Goal: Information Seeking & Learning: Find specific fact

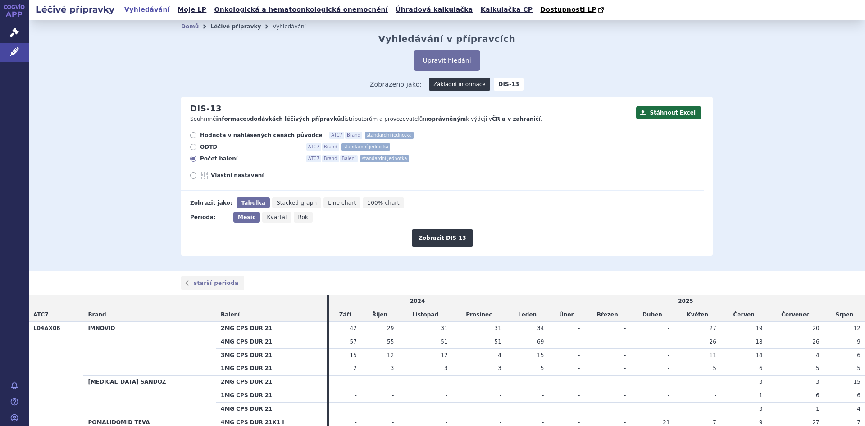
click at [220, 27] on link "Léčivé přípravky" at bounding box center [235, 26] width 50 height 6
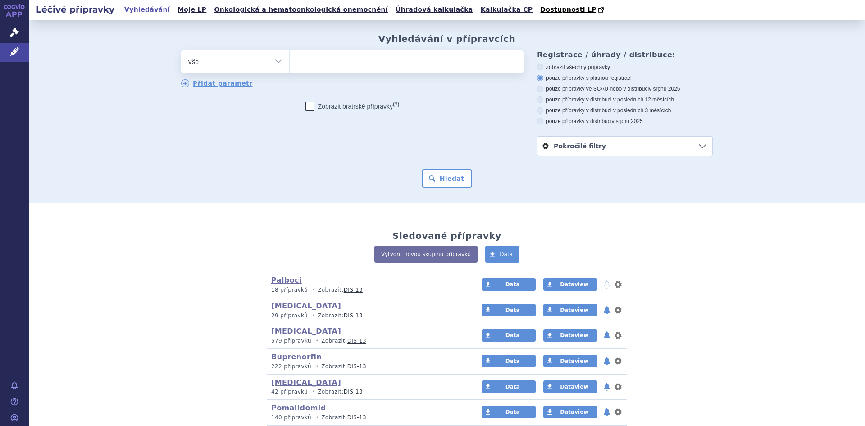
click at [273, 62] on select "Vše Přípravek/SUKL kód MAH VPOIS ATC/Aktivní látka Léková forma Síla" at bounding box center [235, 60] width 108 height 20
select select "filter-atc-group"
click at [181, 51] on select "Vše Přípravek/SUKL kód MAH VPOIS ATC/Aktivní látka Léková forma Síla" at bounding box center [235, 60] width 108 height 20
click at [309, 66] on ul at bounding box center [407, 59] width 234 height 19
click at [290, 66] on select at bounding box center [289, 61] width 0 height 23
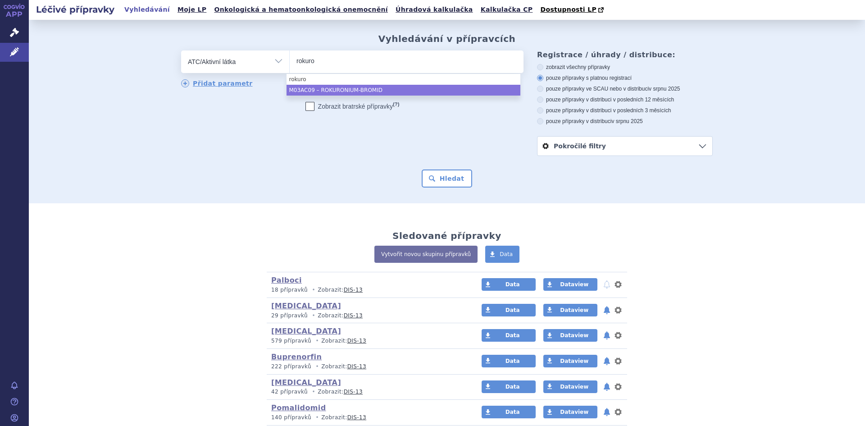
type input "rokuro"
select select "M03AC09"
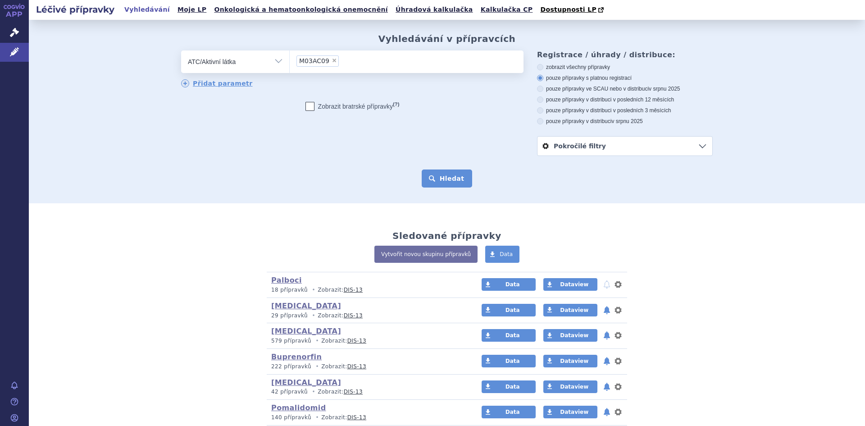
click at [456, 178] on button "Hledat" at bounding box center [447, 178] width 51 height 18
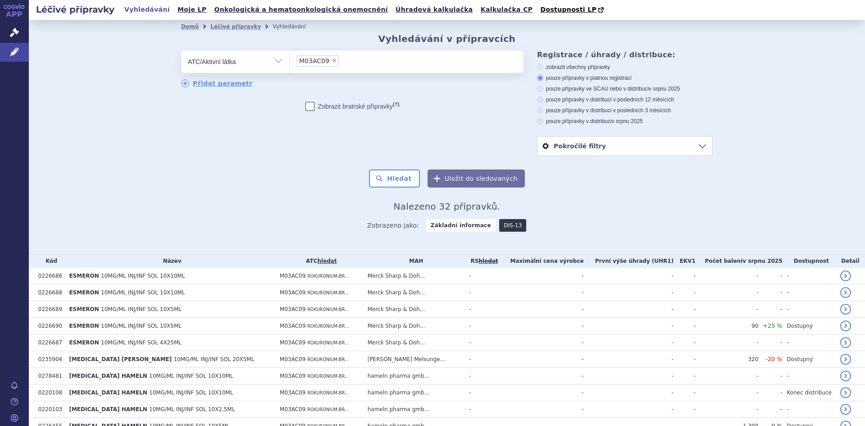
click at [499, 223] on link "DIS-13" at bounding box center [512, 225] width 27 height 13
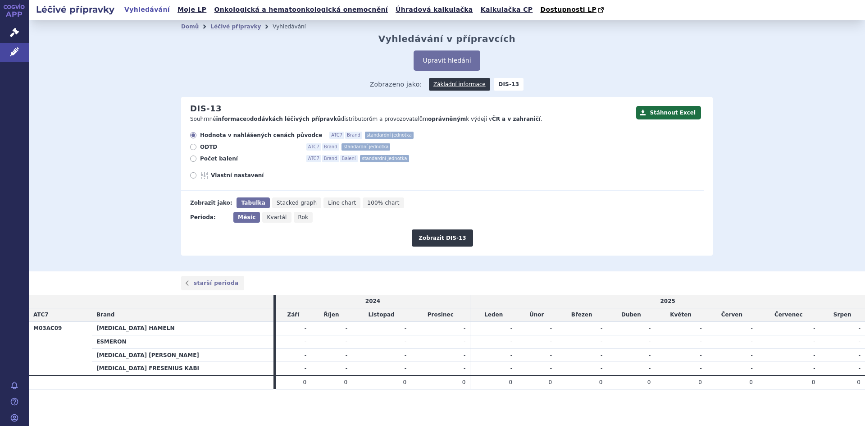
click at [192, 157] on icon at bounding box center [193, 158] width 6 height 6
click at [192, 157] on input "Počet balení ATC7 Brand Balení standardní jednotka" at bounding box center [194, 160] width 6 height 6
radio input "true"
click at [456, 239] on button "Zobrazit DIS-13" at bounding box center [442, 237] width 61 height 17
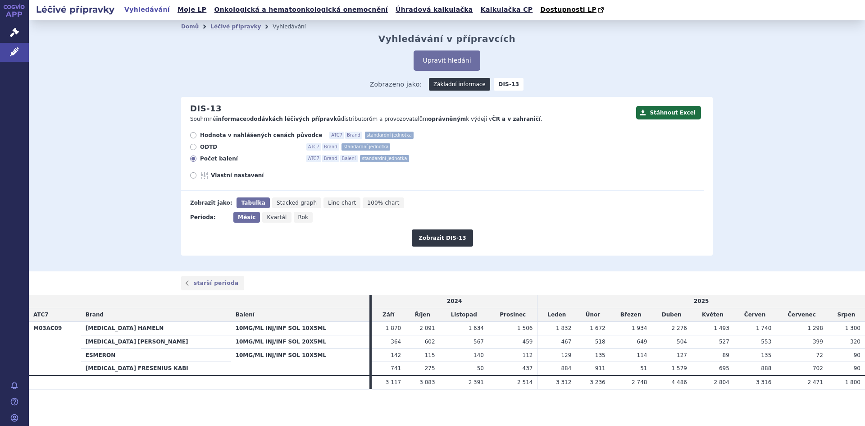
click at [456, 86] on link "Základní informace" at bounding box center [459, 84] width 61 height 13
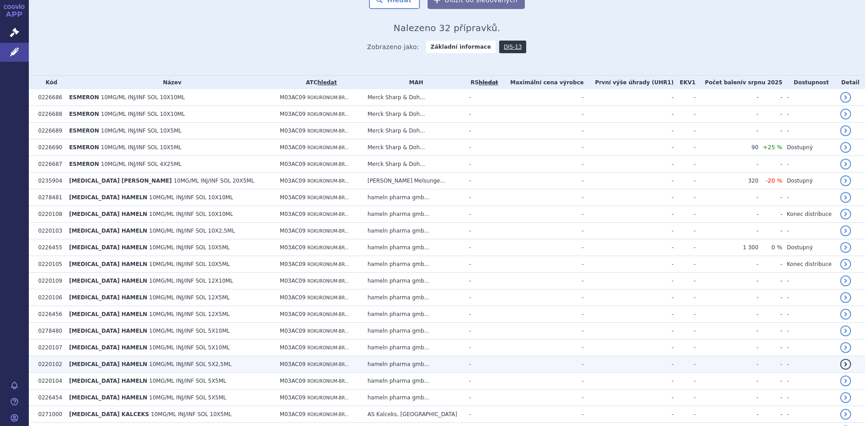
scroll to position [180, 0]
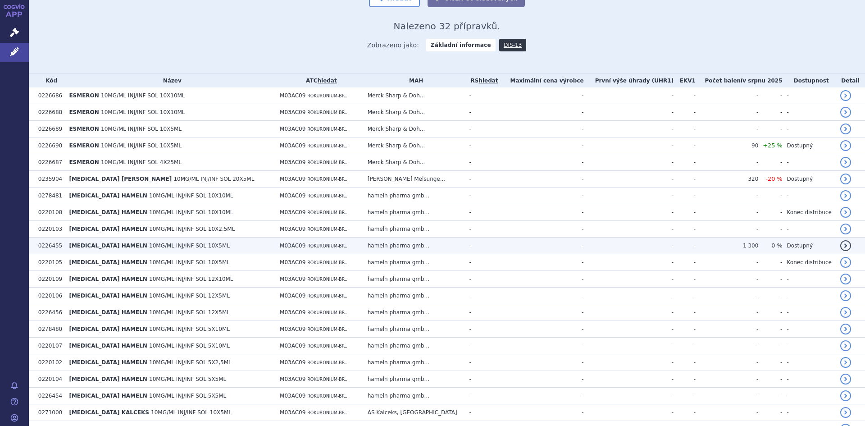
click at [147, 245] on span "[MEDICAL_DATA] HAMELN" at bounding box center [108, 245] width 78 height 6
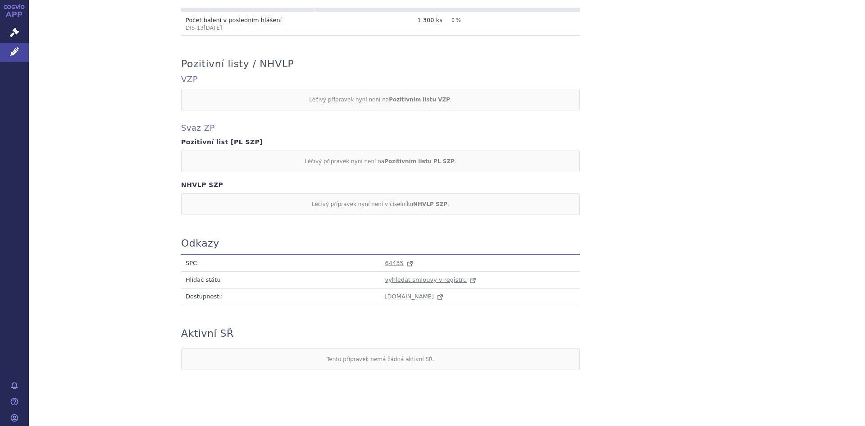
scroll to position [386, 0]
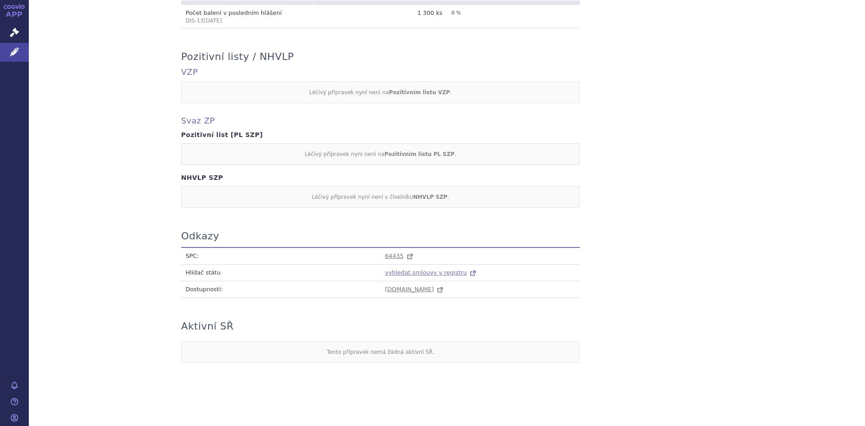
click at [403, 272] on span "vyhledat smlouvy v registru" at bounding box center [426, 272] width 82 height 7
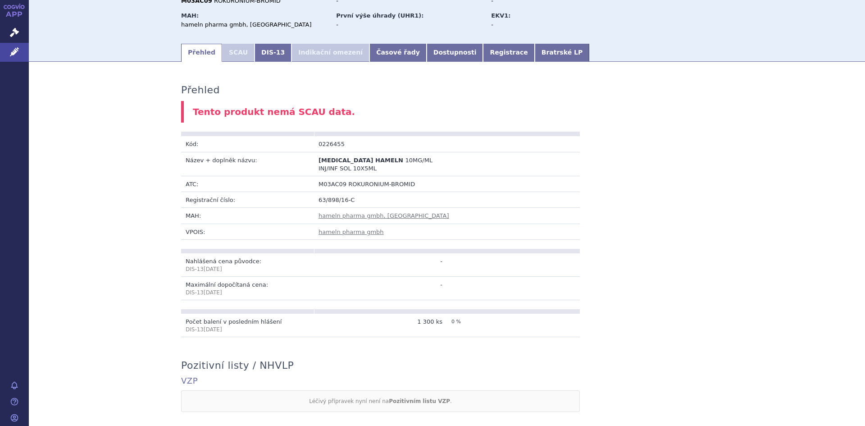
scroll to position [0, 0]
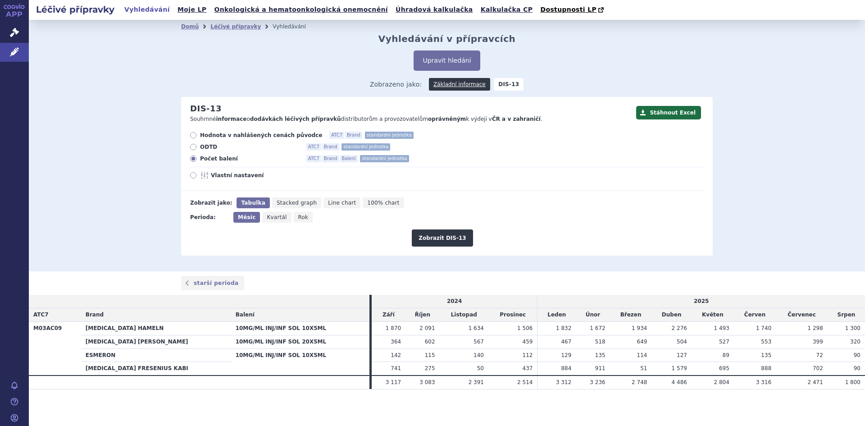
click at [301, 220] on span "Rok" at bounding box center [303, 217] width 10 height 6
click at [300, 218] on input "Rok" at bounding box center [297, 215] width 6 height 6
radio input "true"
click at [449, 235] on button "Zobrazit DIS-13" at bounding box center [442, 237] width 61 height 17
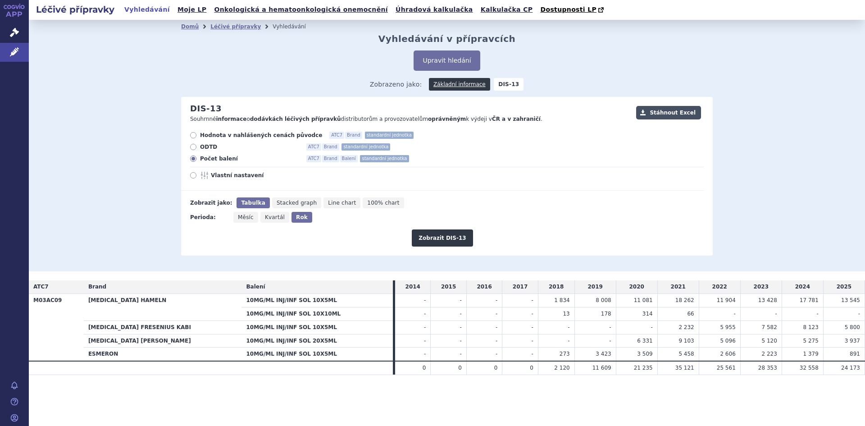
click at [672, 114] on button "Stáhnout Excel" at bounding box center [668, 113] width 65 height 14
click at [224, 30] on link "Léčivé přípravky" at bounding box center [235, 26] width 50 height 6
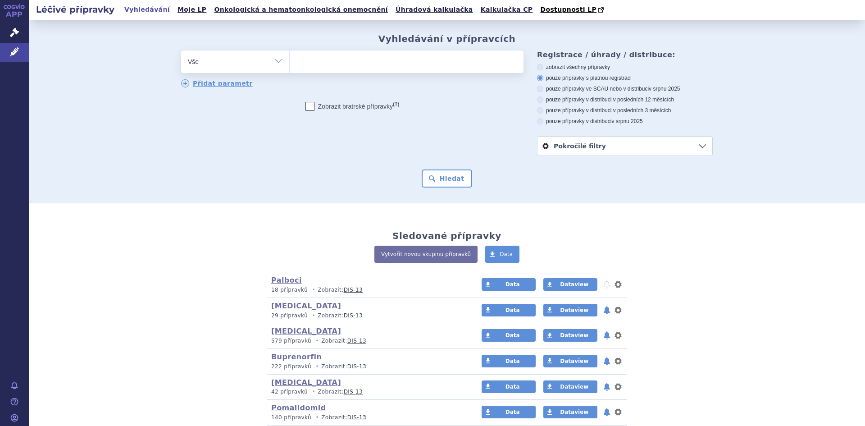
click at [272, 62] on select "Vše Přípravek/SUKL kód MAH VPOIS ATC/Aktivní látka Léková forma Síla" at bounding box center [235, 60] width 108 height 20
select select "filter-atc-group"
click at [181, 51] on select "Vše Přípravek/SUKL kód MAH VPOIS ATC/Aktivní látka Léková forma Síla" at bounding box center [235, 60] width 108 height 20
click at [312, 67] on ul at bounding box center [407, 59] width 234 height 19
click at [290, 67] on select at bounding box center [289, 61] width 0 height 23
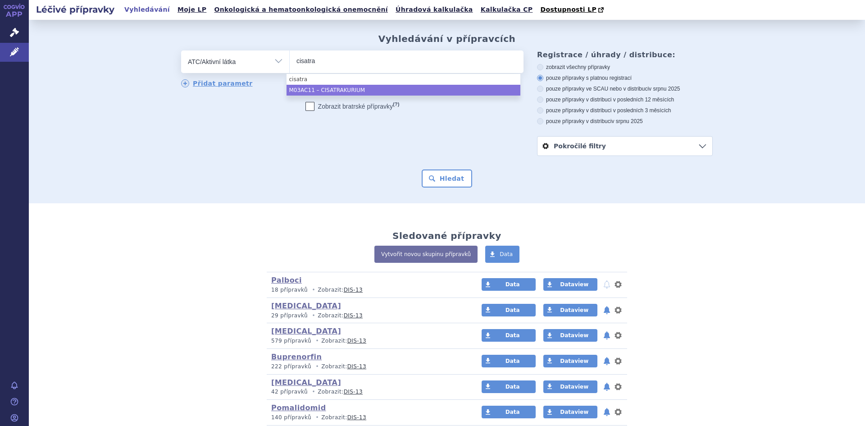
type input "cisatra"
select select "M03AC11"
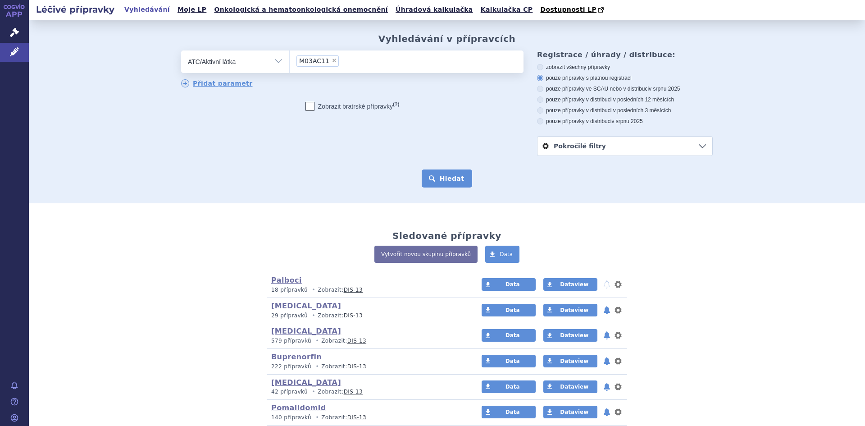
click at [443, 178] on button "Hledat" at bounding box center [447, 178] width 51 height 18
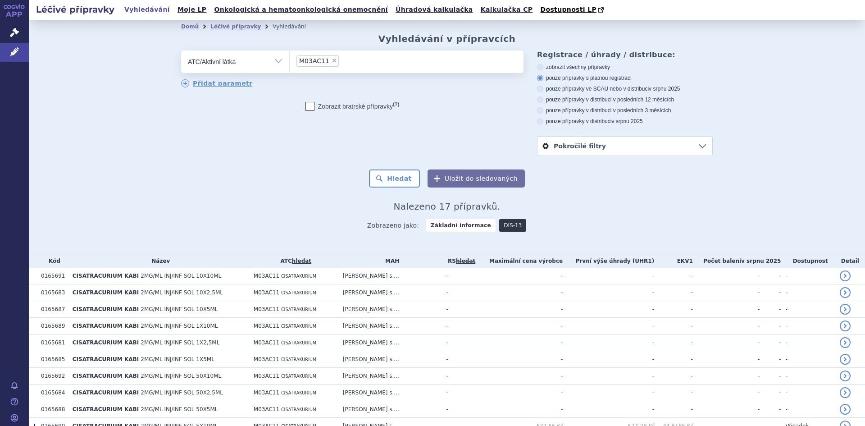
click at [499, 229] on link "DIS-13" at bounding box center [512, 225] width 27 height 13
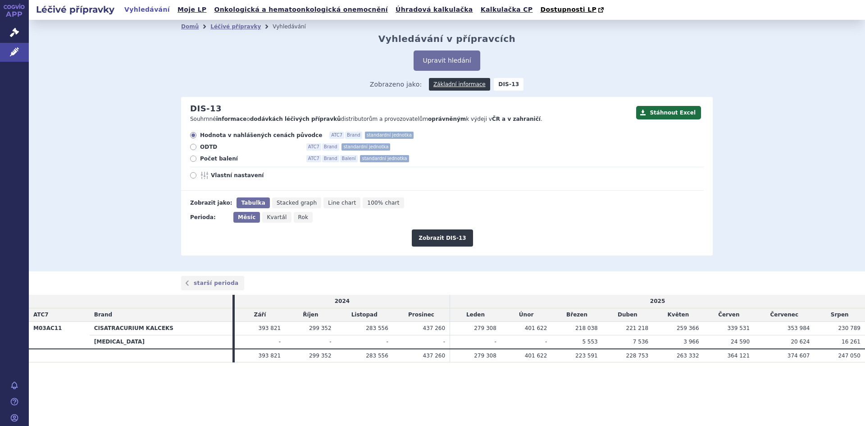
click at [192, 159] on icon at bounding box center [193, 158] width 6 height 6
click at [192, 159] on input "Počet balení ATC7 Brand Balení standardní jednotka" at bounding box center [194, 160] width 6 height 6
radio input "true"
click at [439, 238] on button "Zobrazit DIS-13" at bounding box center [442, 237] width 61 height 17
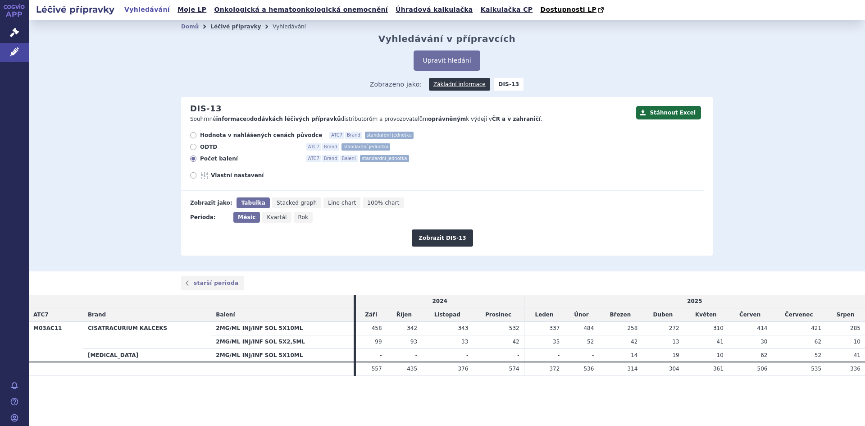
click at [233, 26] on link "Léčivé přípravky" at bounding box center [235, 26] width 50 height 6
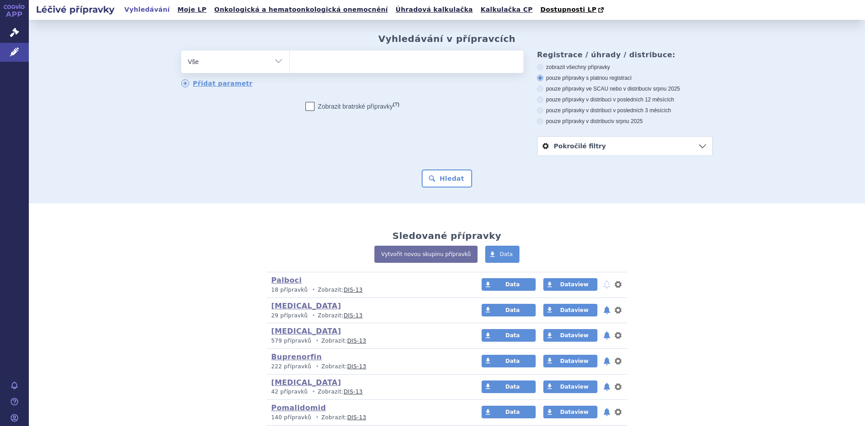
click at [276, 62] on select "Vše Přípravek/SUKL kód MAH VPOIS ATC/Aktivní látka Léková forma Síla" at bounding box center [235, 60] width 108 height 20
select select "filter-atc-group"
click at [181, 51] on select "Vše Přípravek/SUKL kód MAH VPOIS ATC/Aktivní látka Léková forma Síla" at bounding box center [235, 60] width 108 height 20
click at [304, 62] on ul at bounding box center [407, 59] width 234 height 19
click at [290, 62] on select at bounding box center [289, 61] width 0 height 23
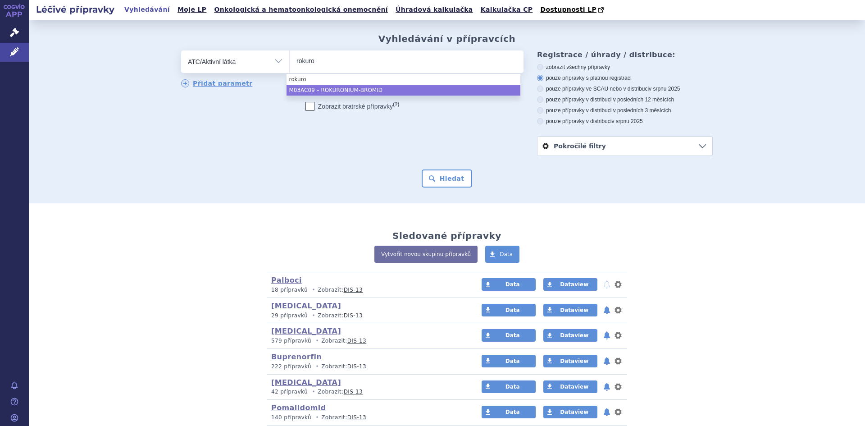
type input "rokuro"
select select "M03AC09"
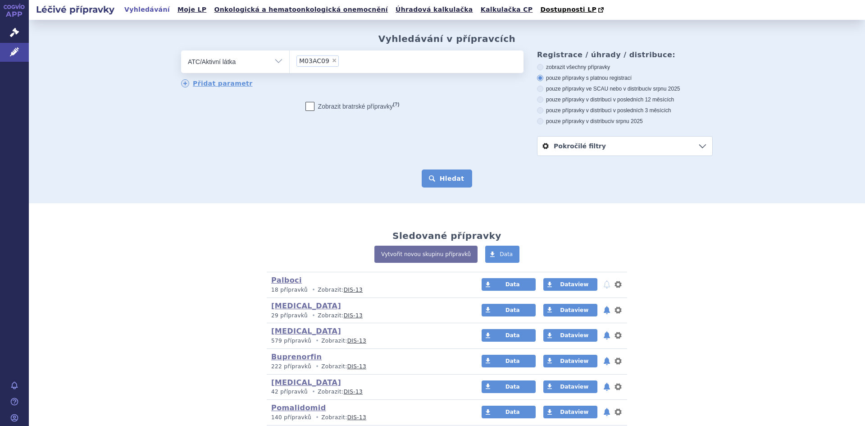
click at [440, 177] on button "Hledat" at bounding box center [447, 178] width 51 height 18
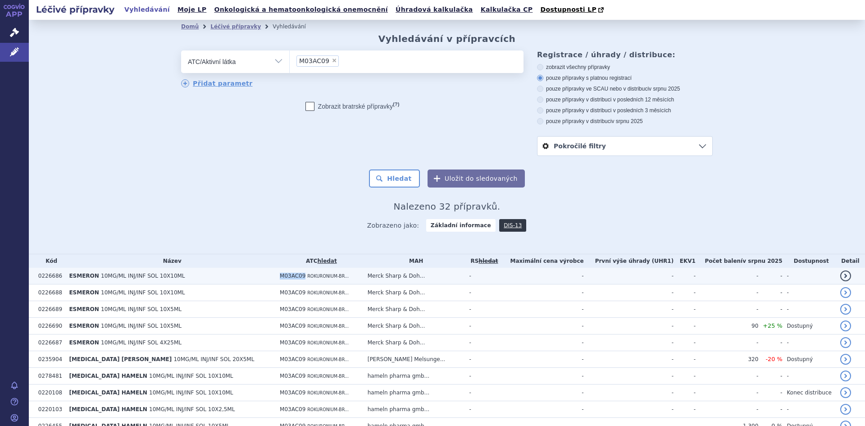
drag, startPoint x: 286, startPoint y: 275, endPoint x: 308, endPoint y: 278, distance: 22.6
click at [306, 278] on span "M03AC09" at bounding box center [293, 276] width 26 height 6
copy span "M03AC09"
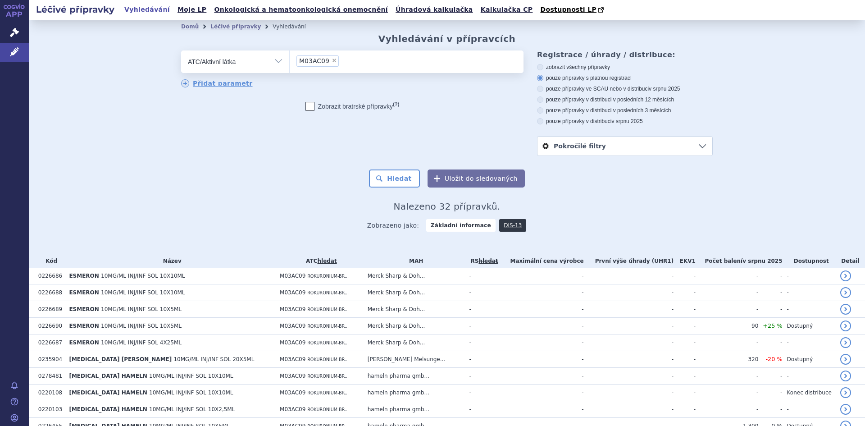
click at [332, 63] on span "×" at bounding box center [334, 60] width 5 height 5
click at [290, 63] on select "M03AC09" at bounding box center [289, 61] width 0 height 23
select select
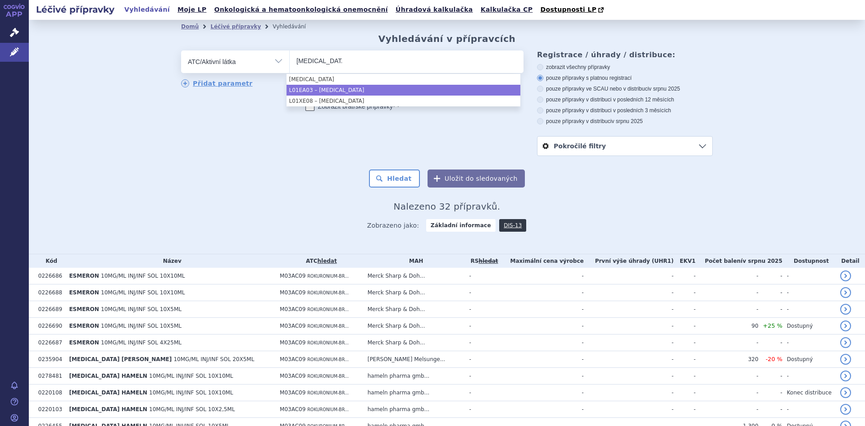
type input "[MEDICAL_DATA]"
select select "L01EA03"
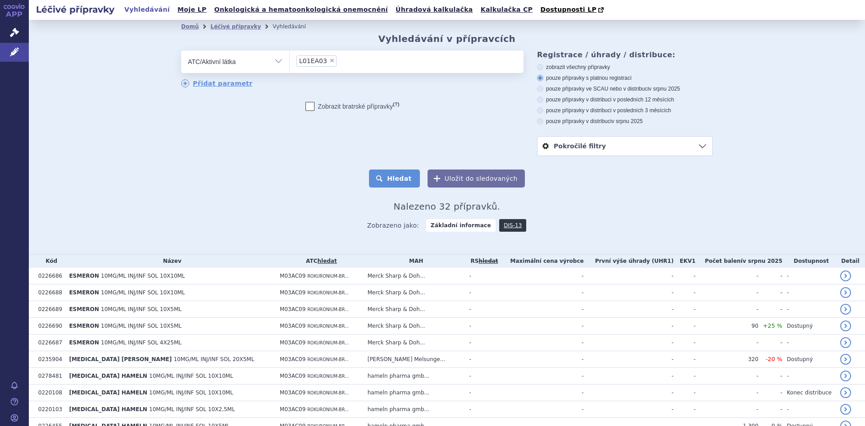
click at [400, 183] on button "Hledat" at bounding box center [394, 178] width 51 height 18
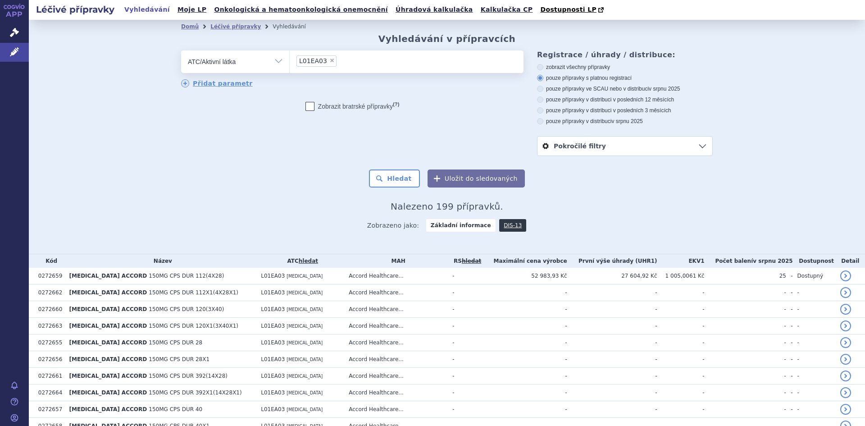
scroll to position [1576, 0]
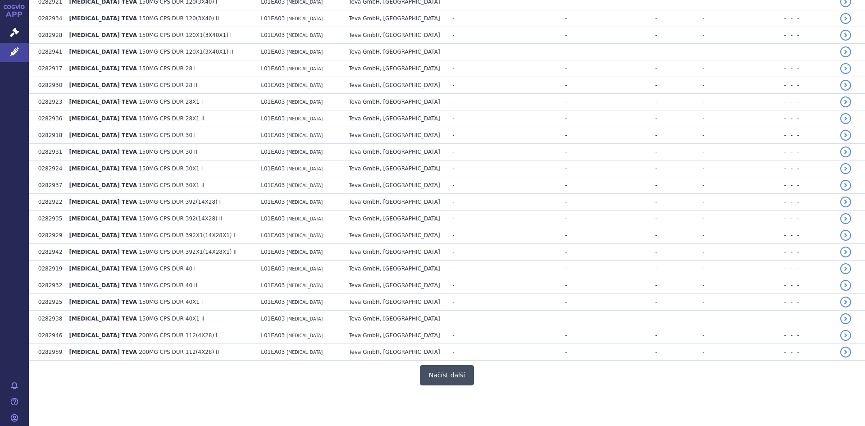
click at [456, 372] on button "Načíst další" at bounding box center [447, 375] width 54 height 20
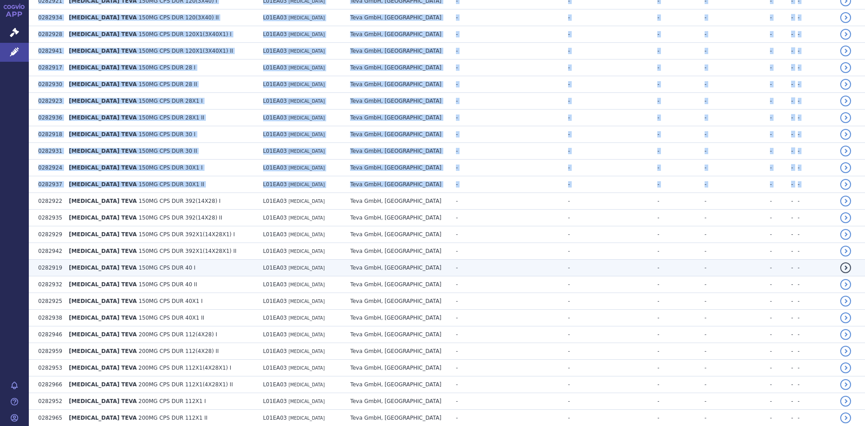
drag, startPoint x: 856, startPoint y: 191, endPoint x: 853, endPoint y: 264, distance: 73.1
click at [853, 264] on tbody "0272659 NILOTINIB ACCORD 150MG CPS DUR 112(4X28) L01EA03 NILOTINIB Accord Healt…" at bounding box center [447, 351] width 837 height 3319
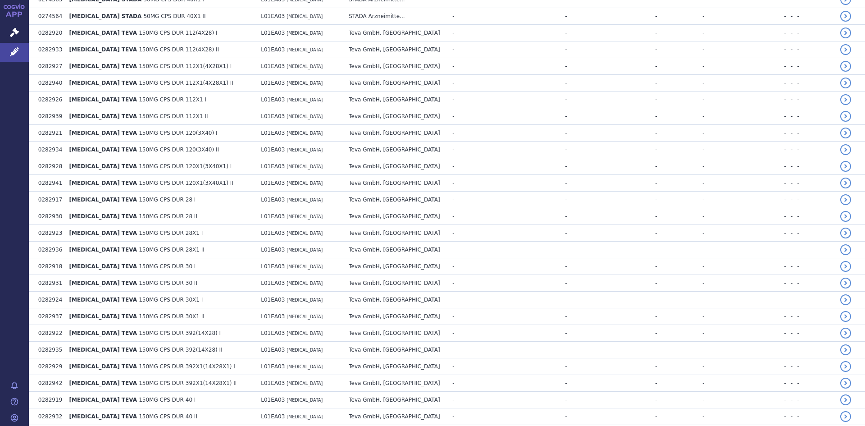
scroll to position [1576, 0]
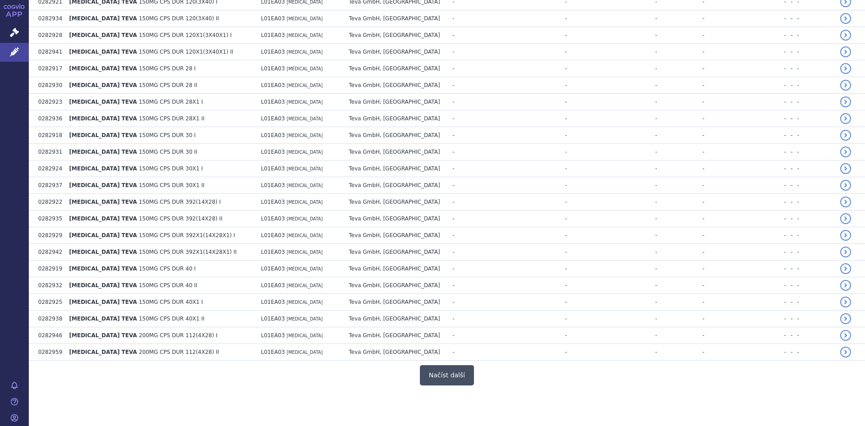
click at [439, 373] on button "Načíst další" at bounding box center [447, 375] width 54 height 20
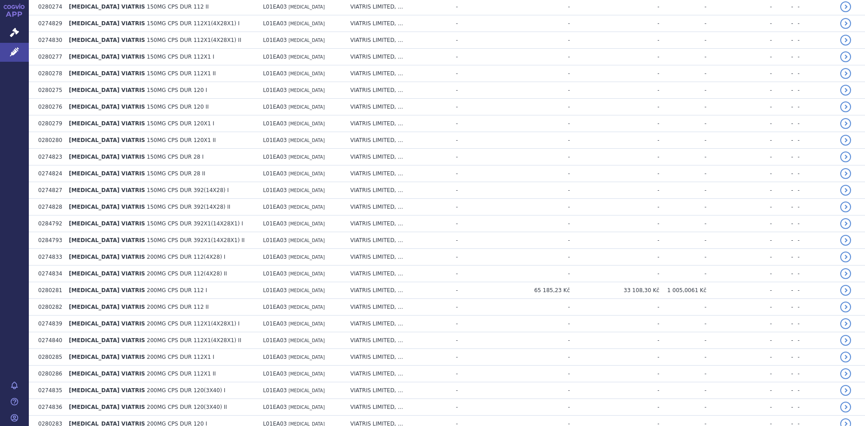
scroll to position [2975, 0]
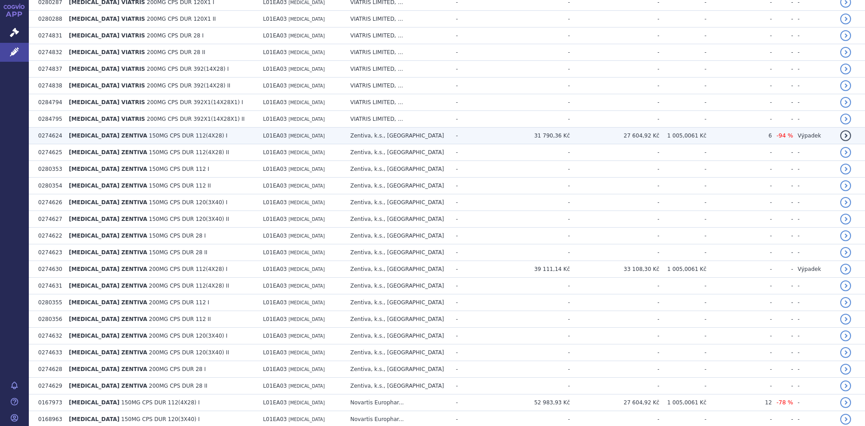
click at [634, 136] on td "27 604,92 Kč" at bounding box center [615, 136] width 90 height 17
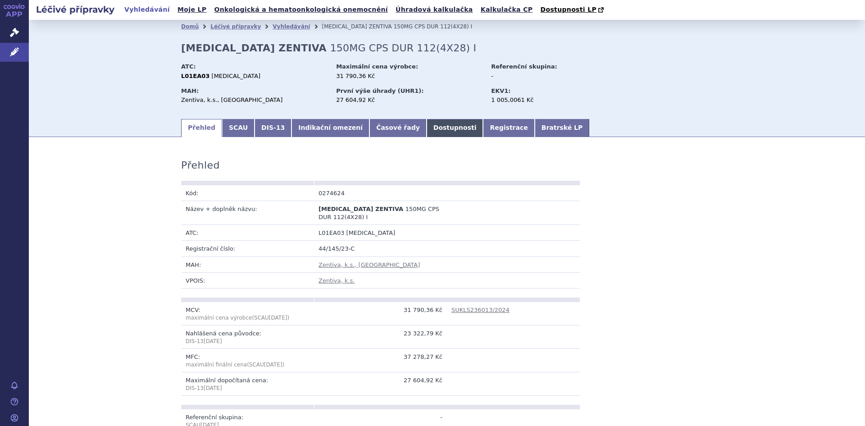
click at [427, 128] on link "Dostupnosti" at bounding box center [455, 128] width 57 height 18
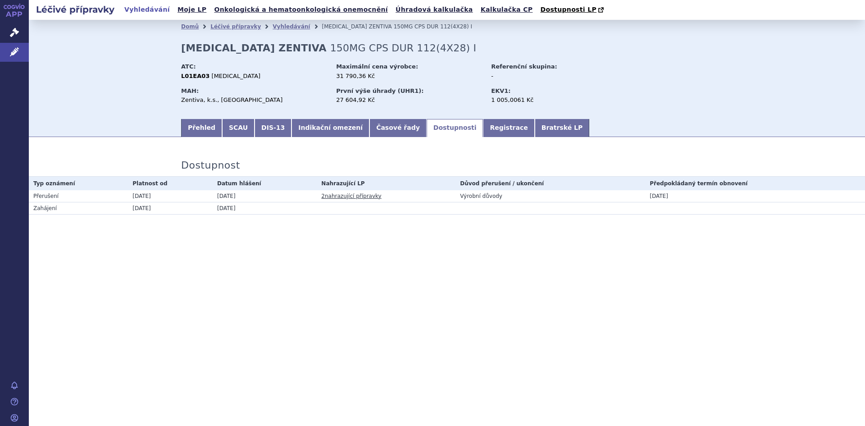
click at [517, 411] on div "Léčivé přípravky Vyhledávání Moje LP Onkologická a hematoonkologická onemocnění…" at bounding box center [447, 213] width 837 height 426
